Goal: Transaction & Acquisition: Purchase product/service

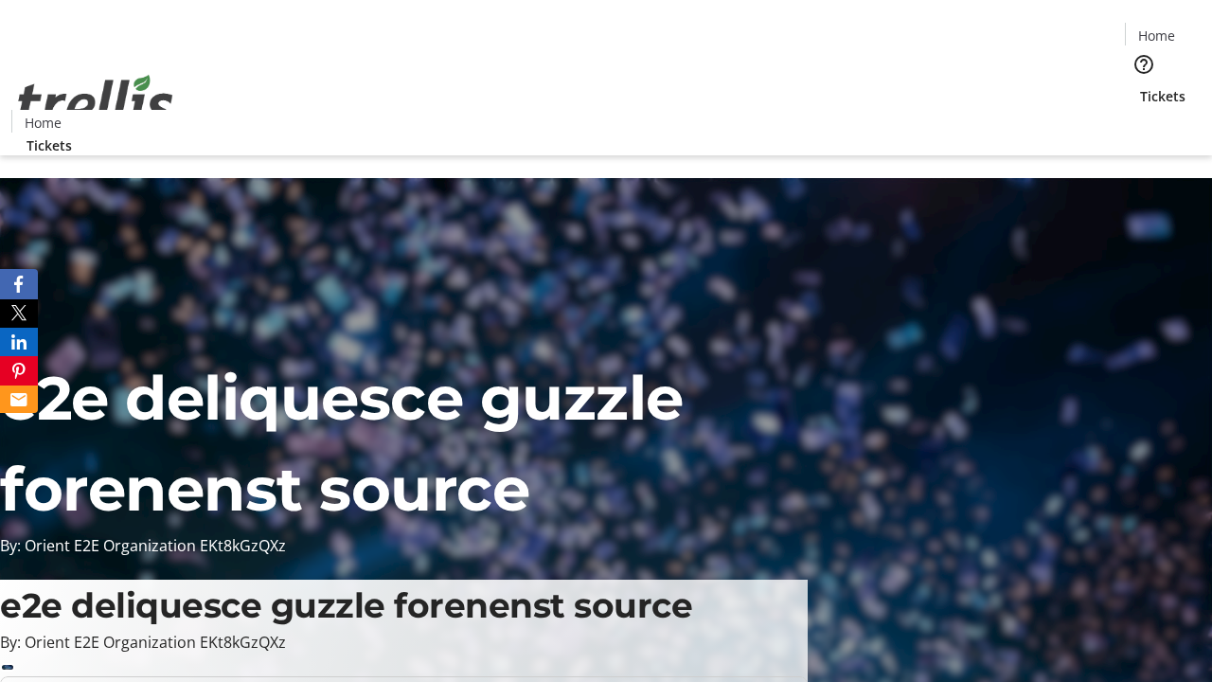
click at [1140, 86] on span "Tickets" at bounding box center [1162, 96] width 45 height 20
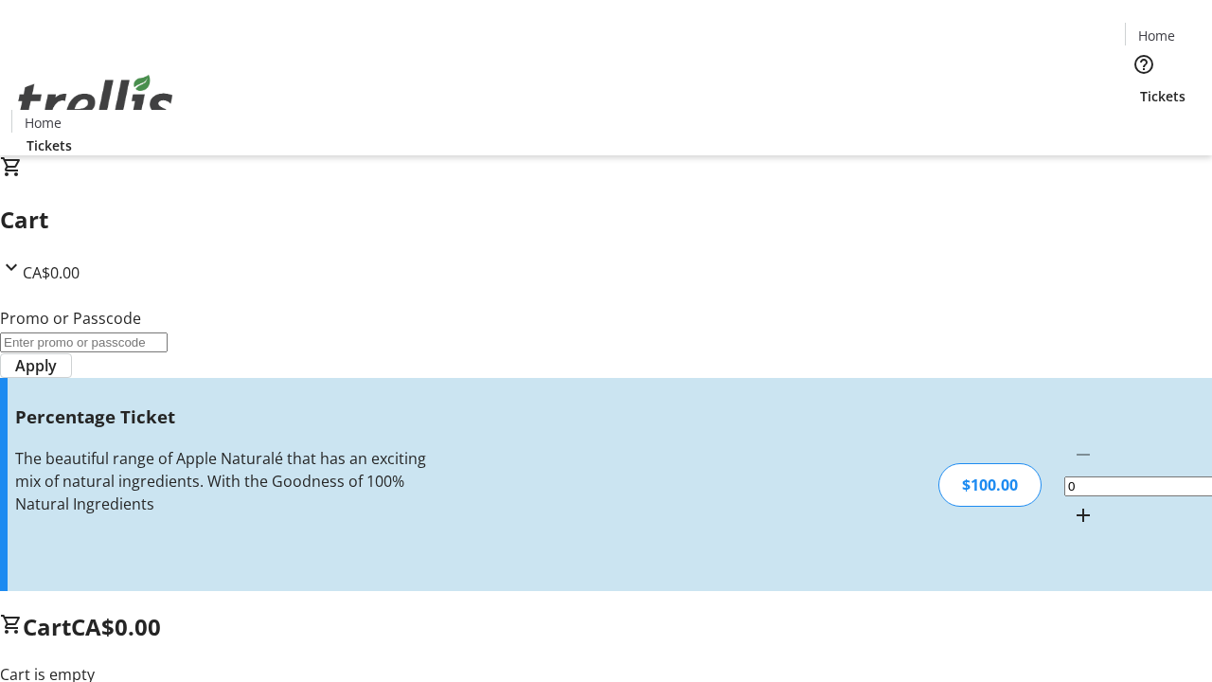
click at [1072, 504] on mat-icon "Increment by one" at bounding box center [1083, 515] width 23 height 23
type input "1"
type input "FOO"
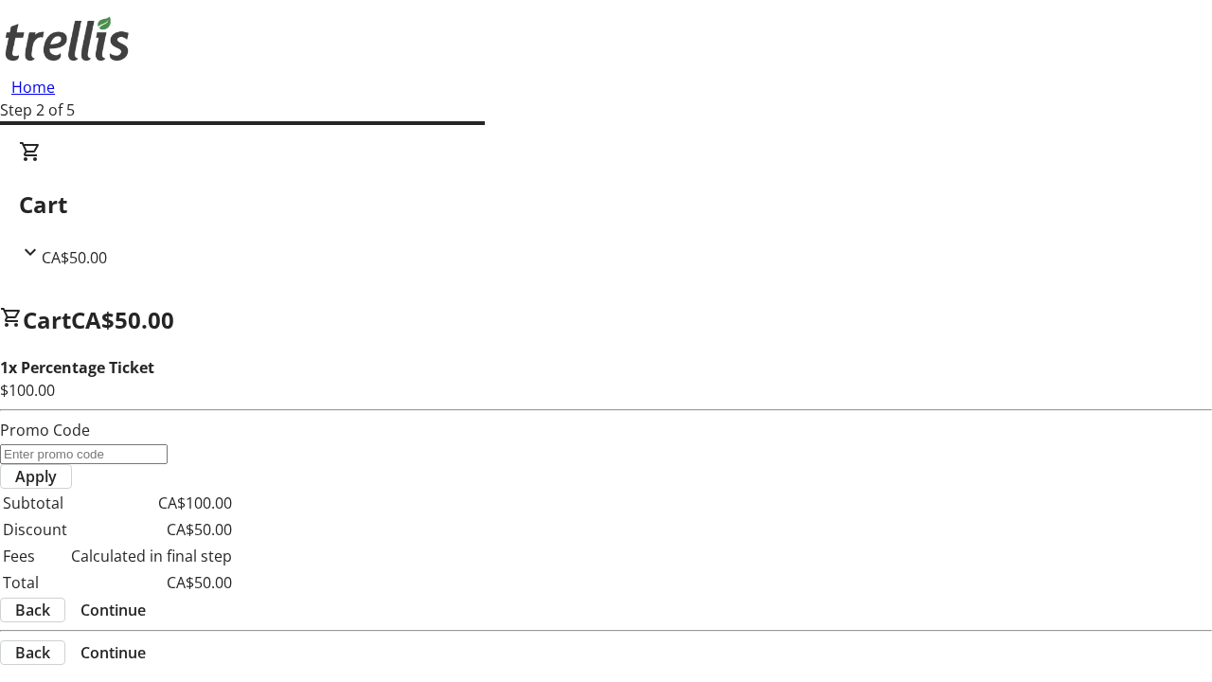
click at [146, 599] on span "Continue" at bounding box center [113, 610] width 65 height 23
